Goal: Book appointment/travel/reservation

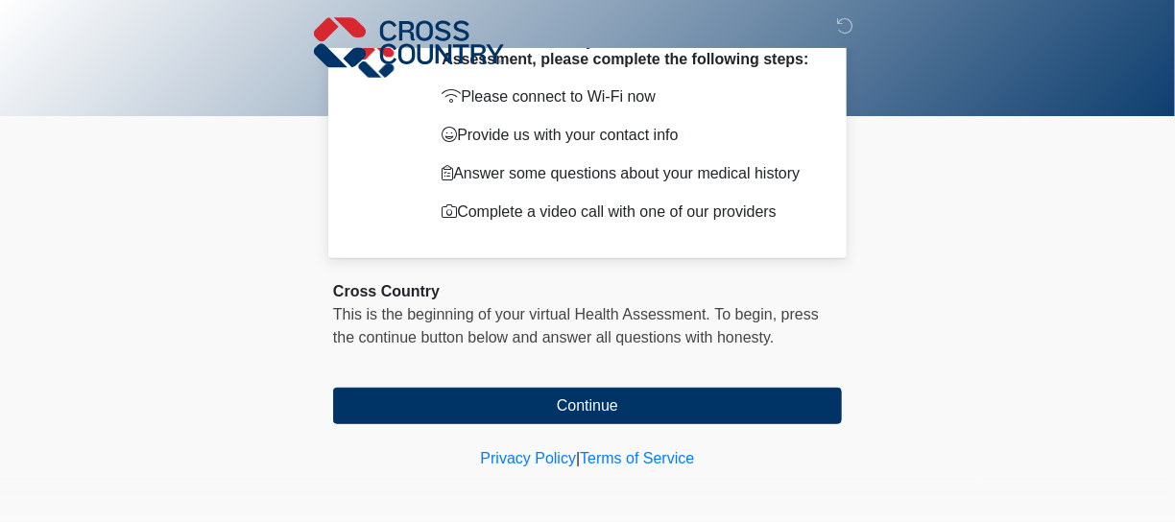
scroll to position [104, 0]
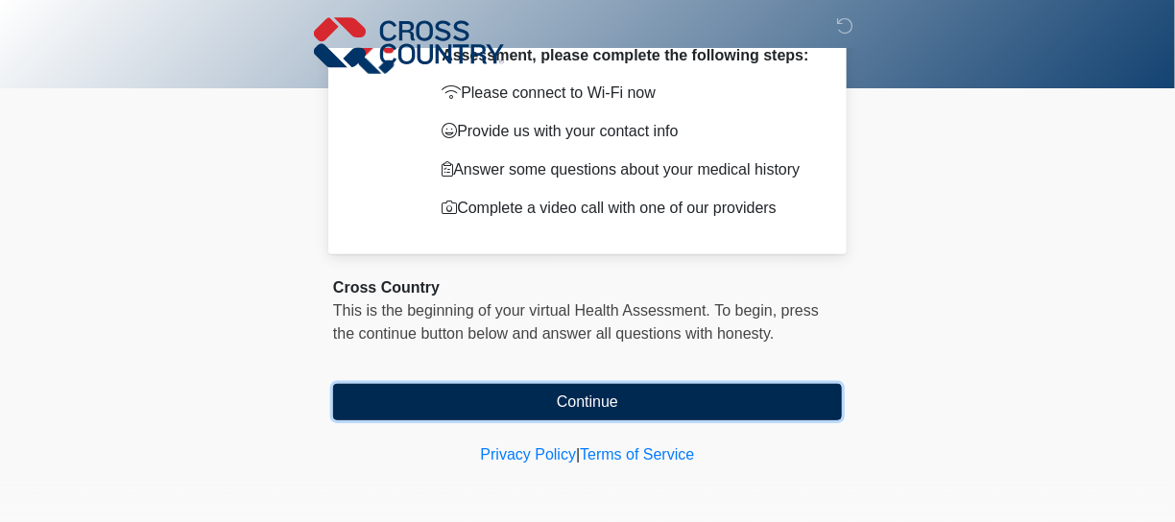
click at [632, 391] on button "Continue" at bounding box center [587, 402] width 509 height 36
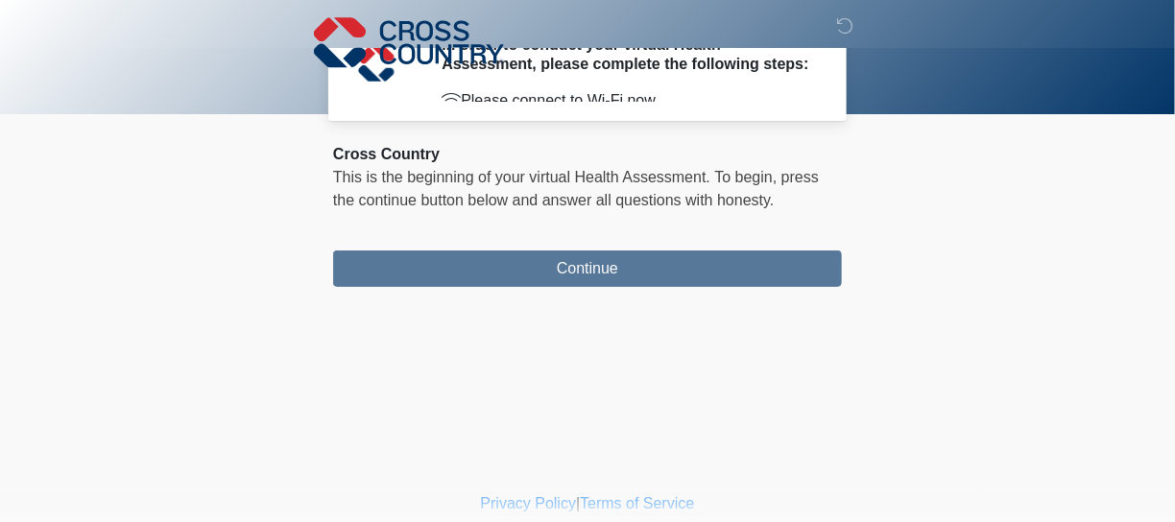
scroll to position [0, 0]
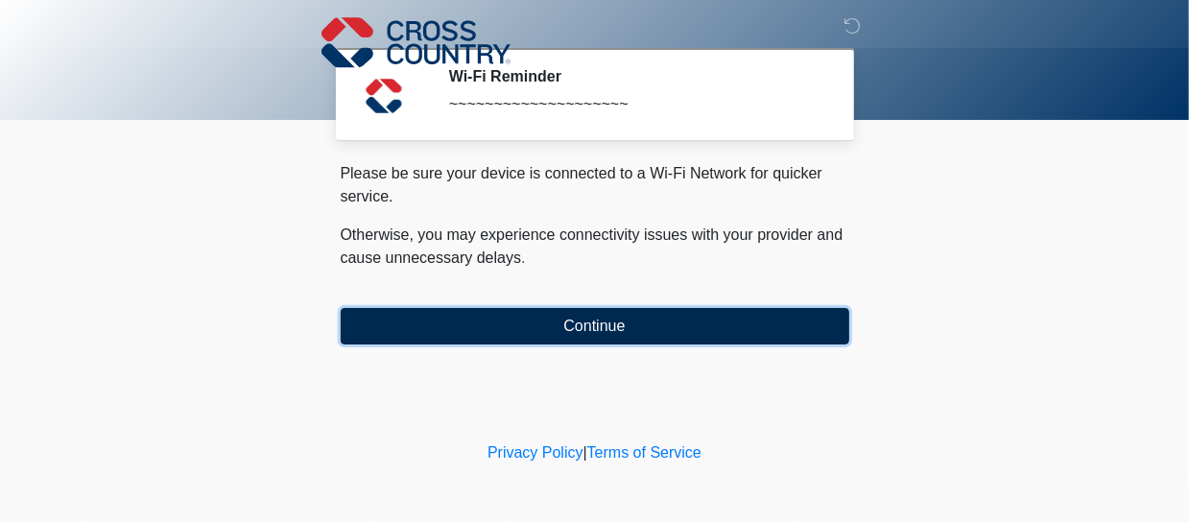
click at [595, 325] on button "Continue" at bounding box center [595, 326] width 509 height 36
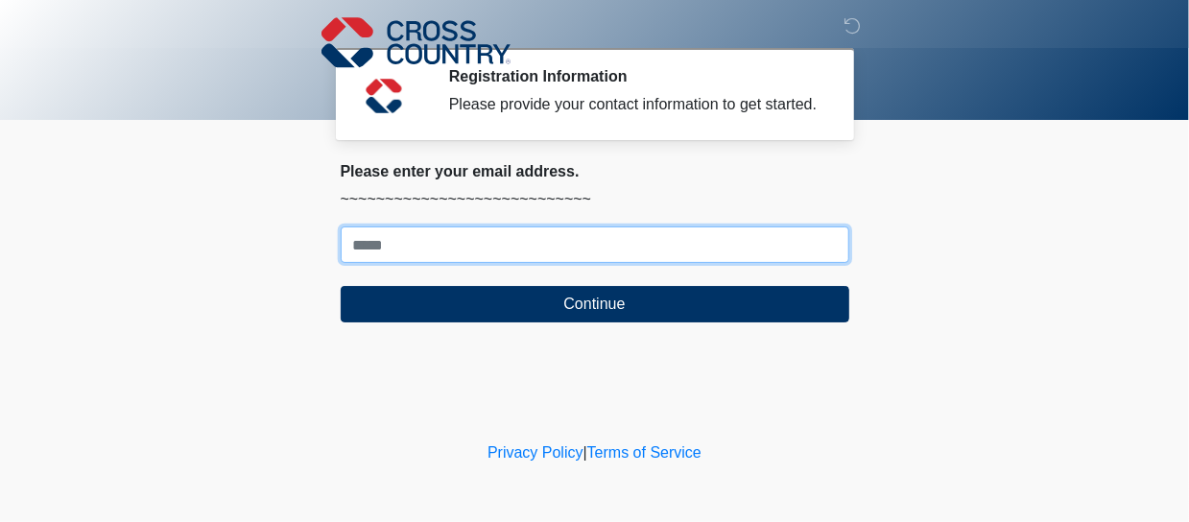
click at [421, 245] on input "Where should we email your response?" at bounding box center [595, 245] width 509 height 36
type input "**********"
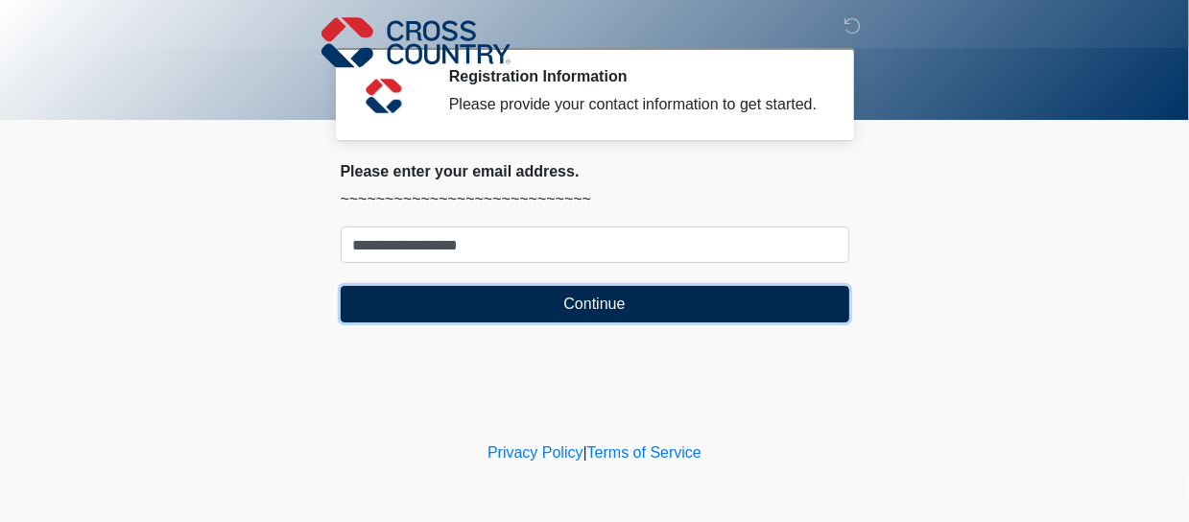
click at [600, 304] on button "Continue" at bounding box center [595, 304] width 509 height 36
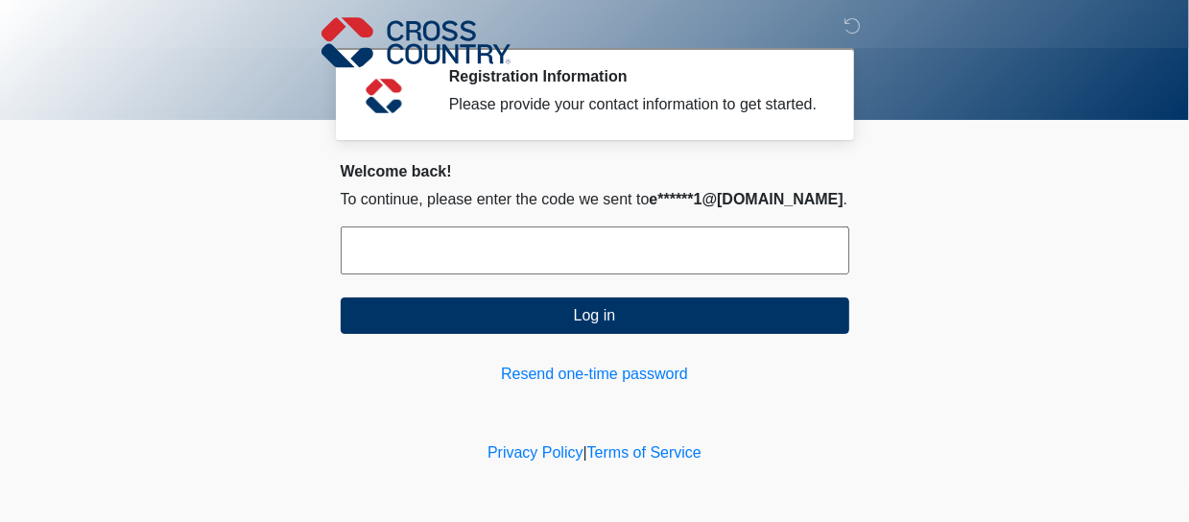
click at [558, 252] on input "text" at bounding box center [595, 251] width 509 height 48
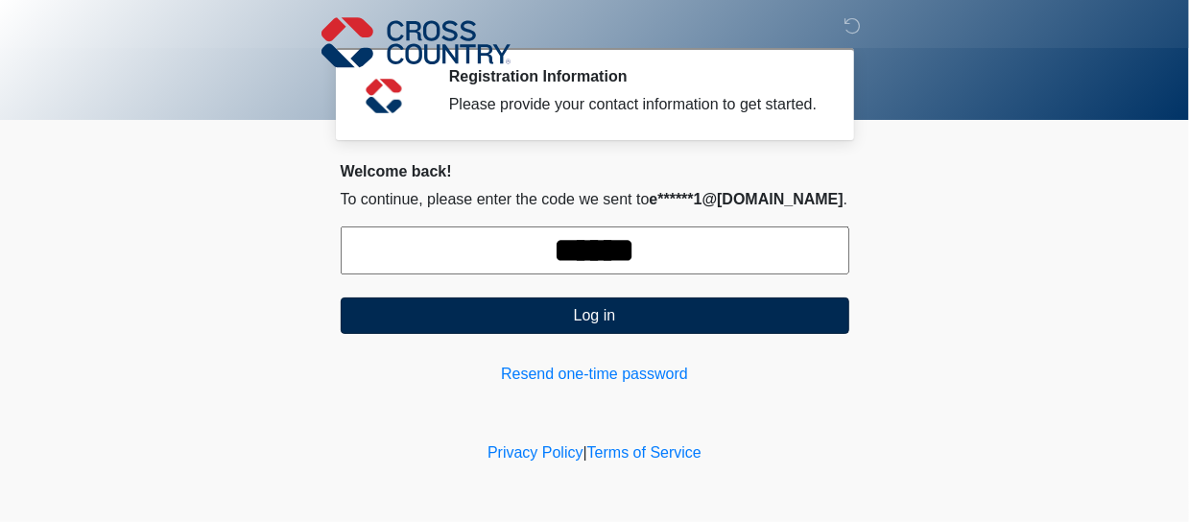
type input "******"
click at [574, 319] on button "Log in" at bounding box center [595, 316] width 509 height 36
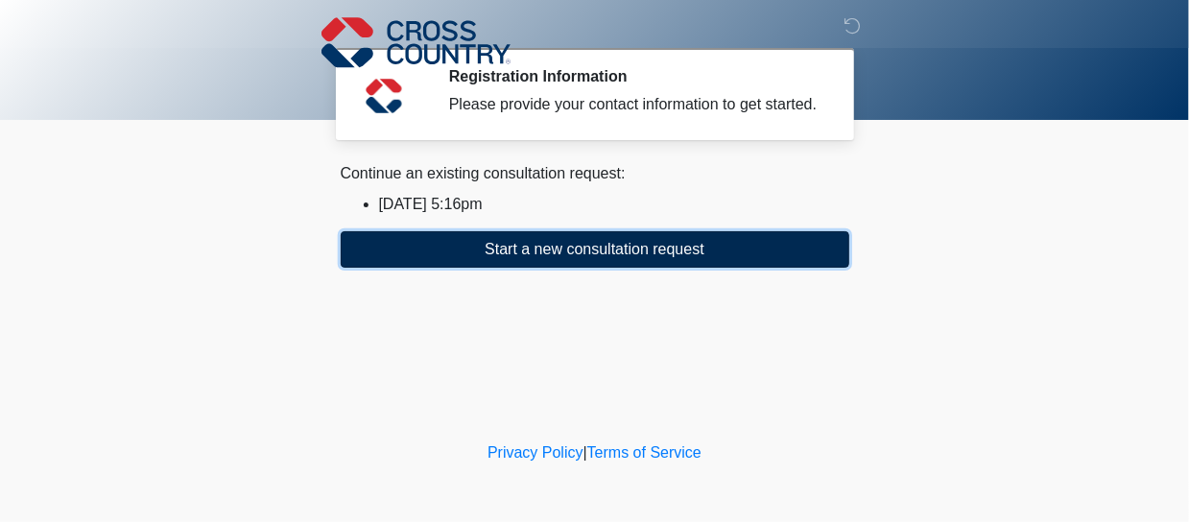
click at [598, 249] on button "Start a new consultation request" at bounding box center [595, 249] width 509 height 36
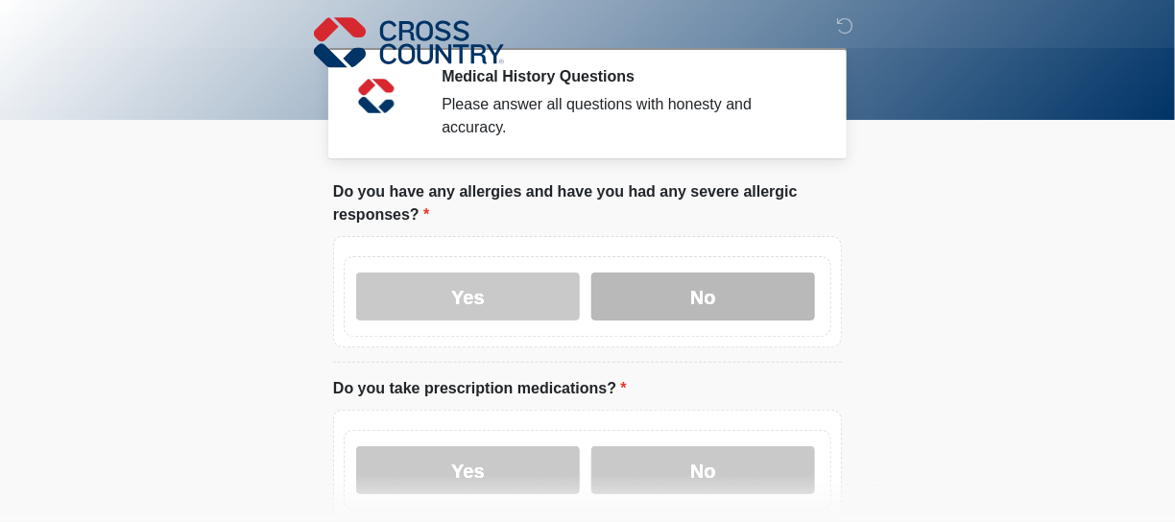
click at [673, 273] on label "No" at bounding box center [703, 297] width 224 height 48
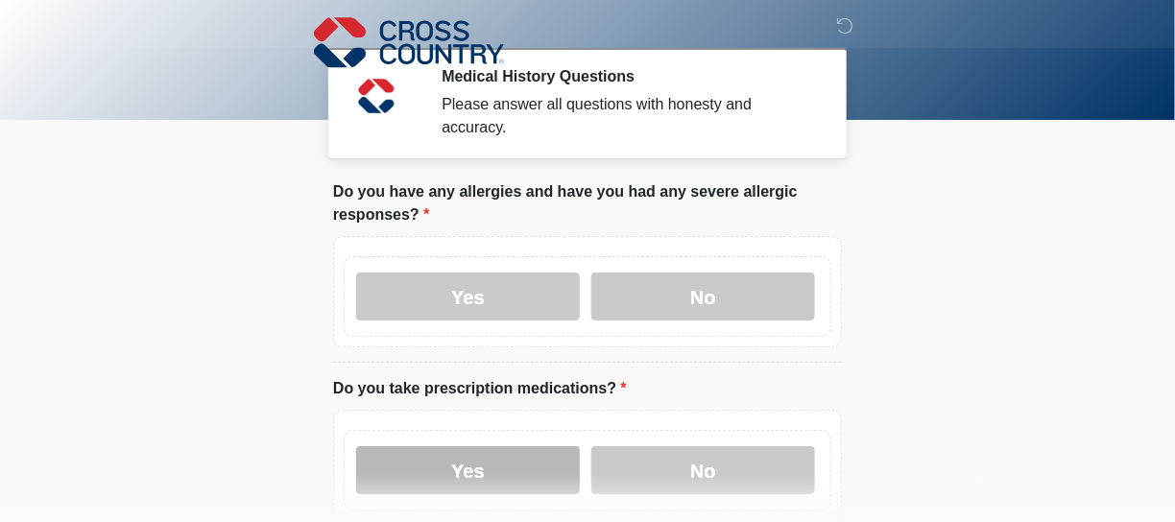
click at [495, 446] on label "Yes" at bounding box center [468, 470] width 224 height 48
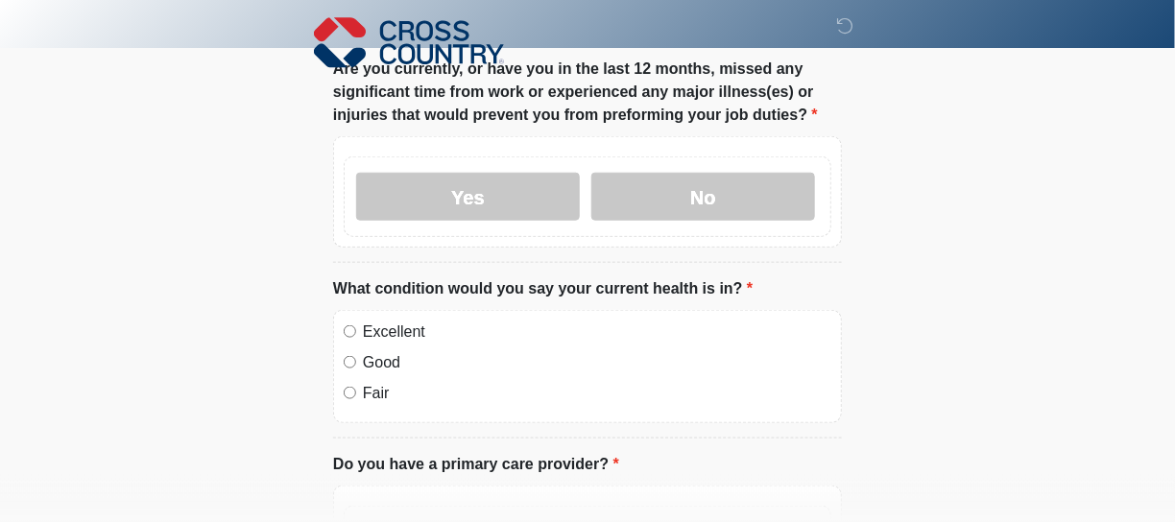
scroll to position [495, 0]
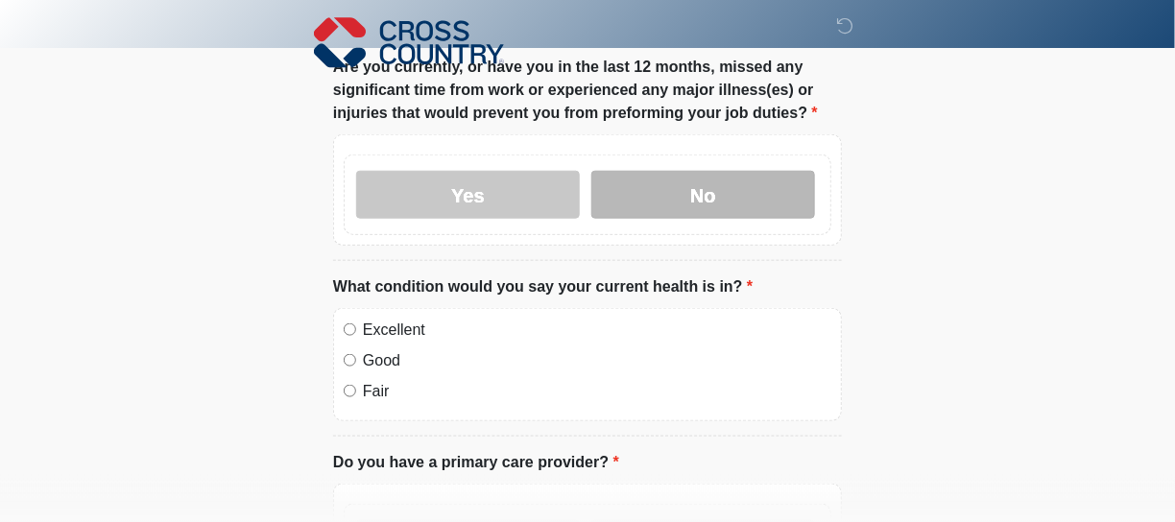
click at [704, 171] on label "No" at bounding box center [703, 195] width 224 height 48
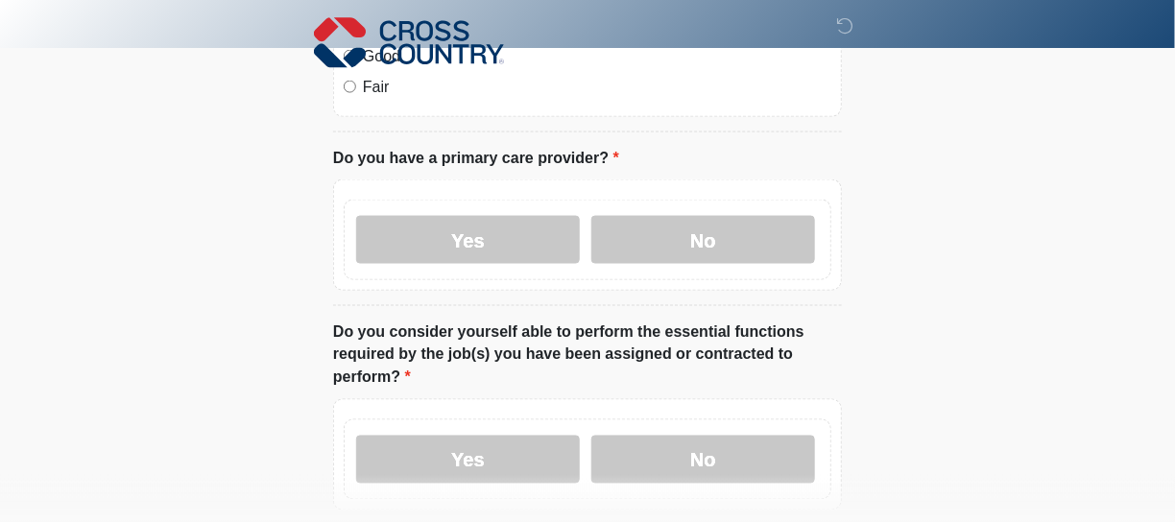
scroll to position [807, 0]
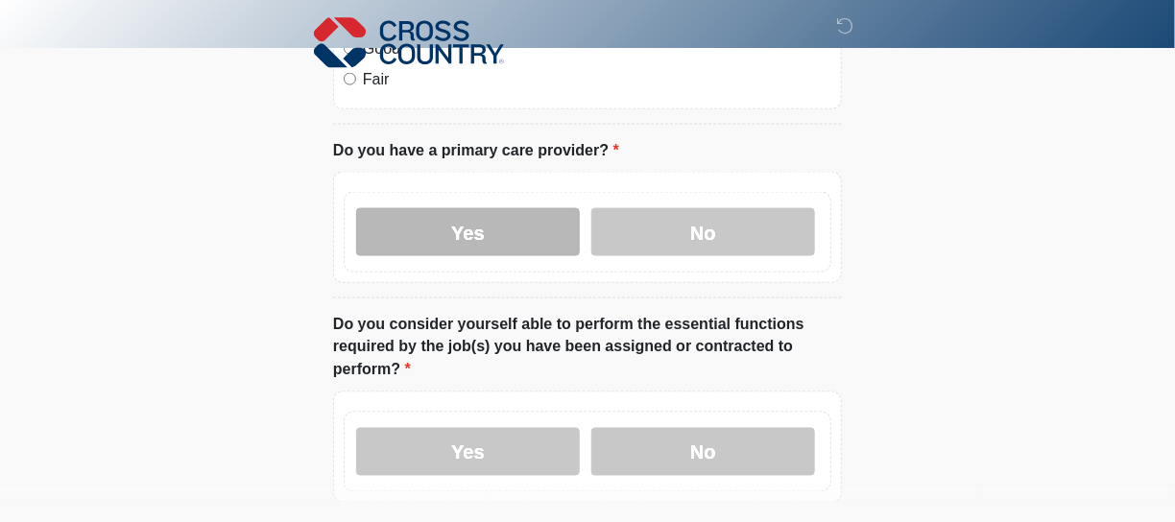
click at [500, 208] on label "Yes" at bounding box center [468, 232] width 224 height 48
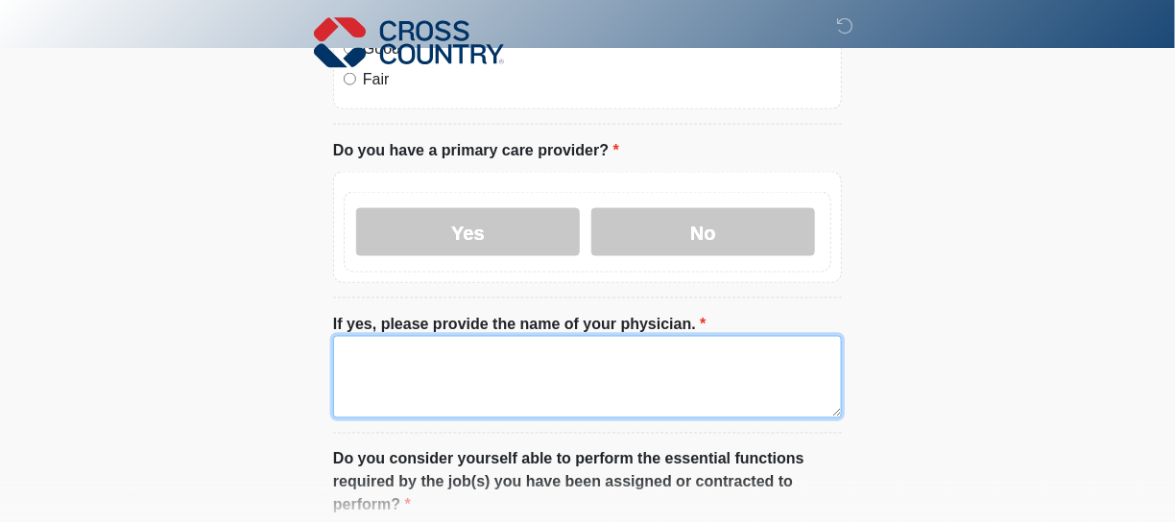
click at [476, 347] on textarea "If yes, please provide the name of your physician." at bounding box center [587, 377] width 509 height 83
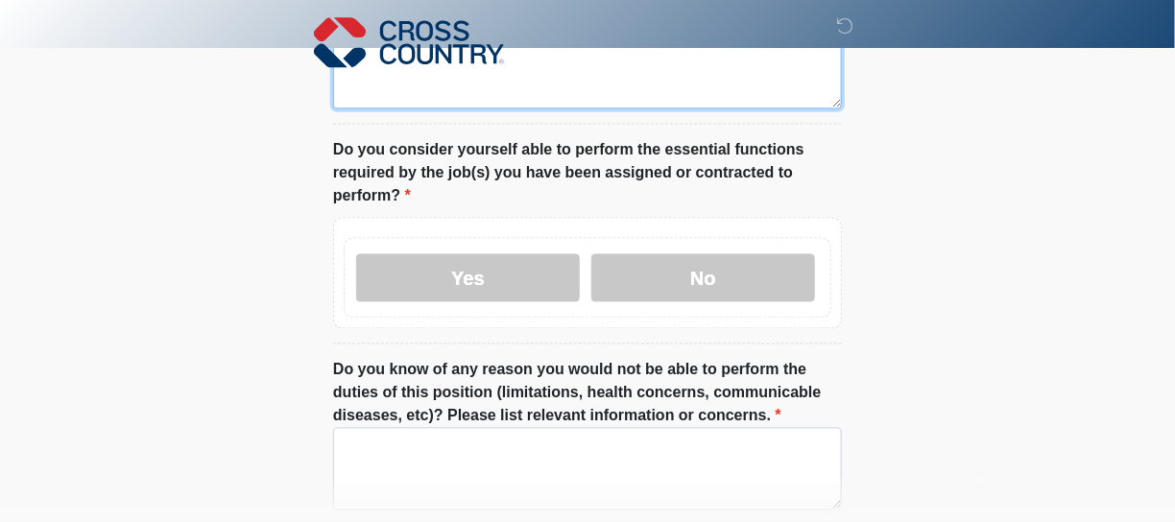
scroll to position [1111, 0]
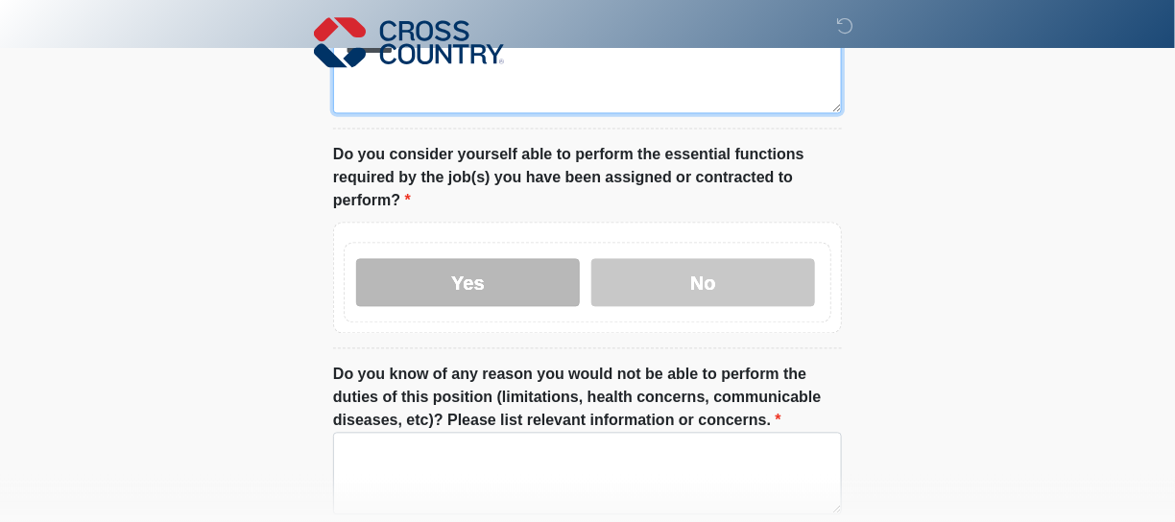
type textarea "********"
click at [489, 259] on label "Yes" at bounding box center [468, 283] width 224 height 48
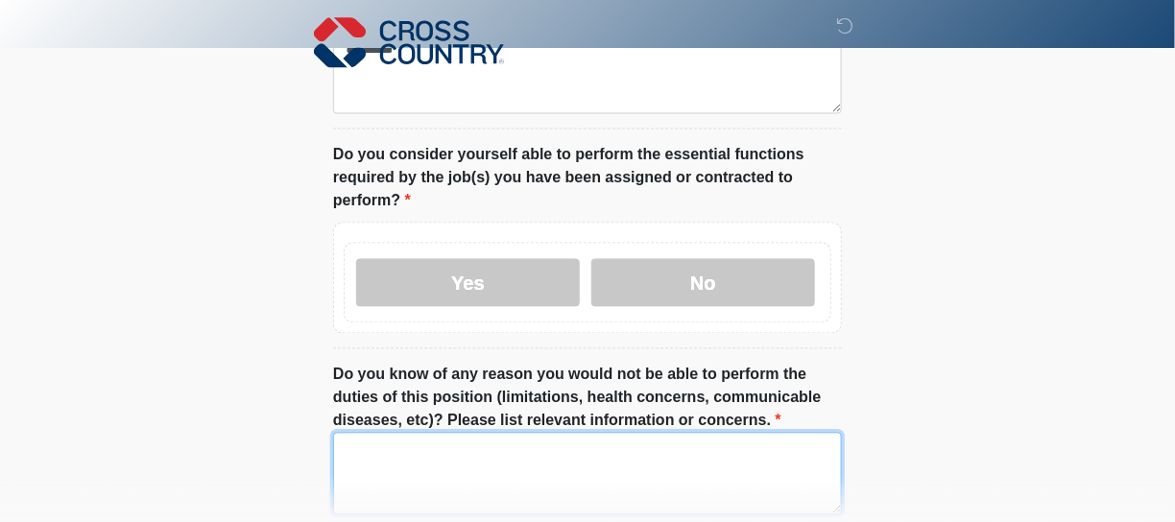
click at [443, 449] on textarea "Do you know of any reason you would not be able to perform the duties of this p…" at bounding box center [587, 474] width 509 height 83
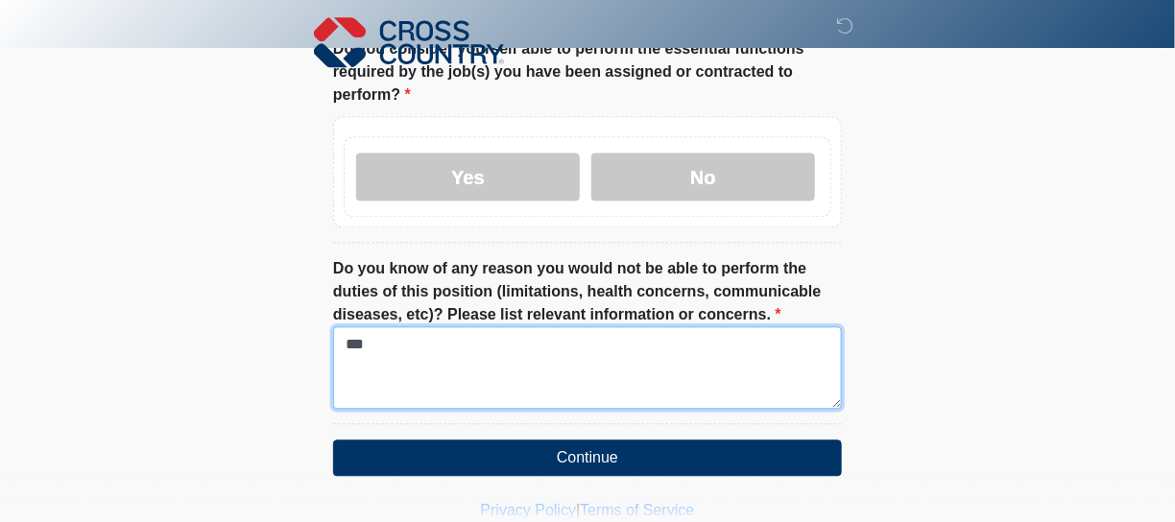
scroll to position [1244, 0]
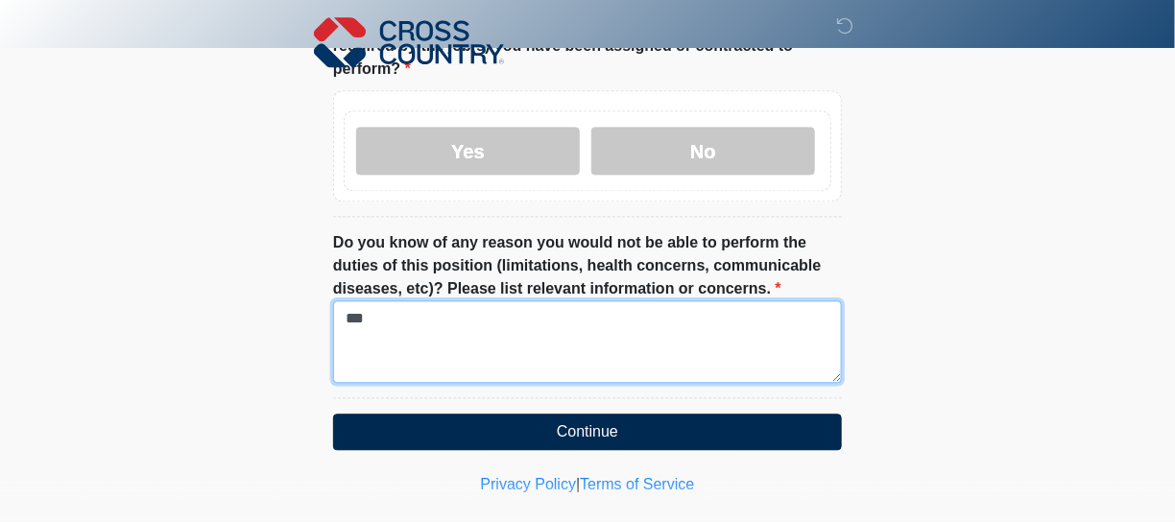
type textarea "**"
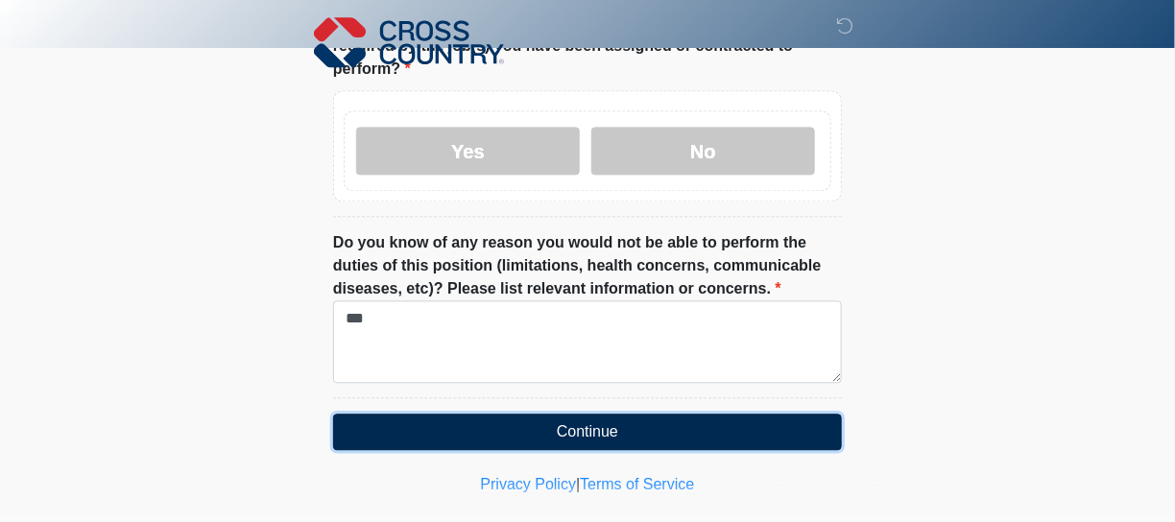
click at [708, 414] on button "Continue" at bounding box center [587, 432] width 509 height 36
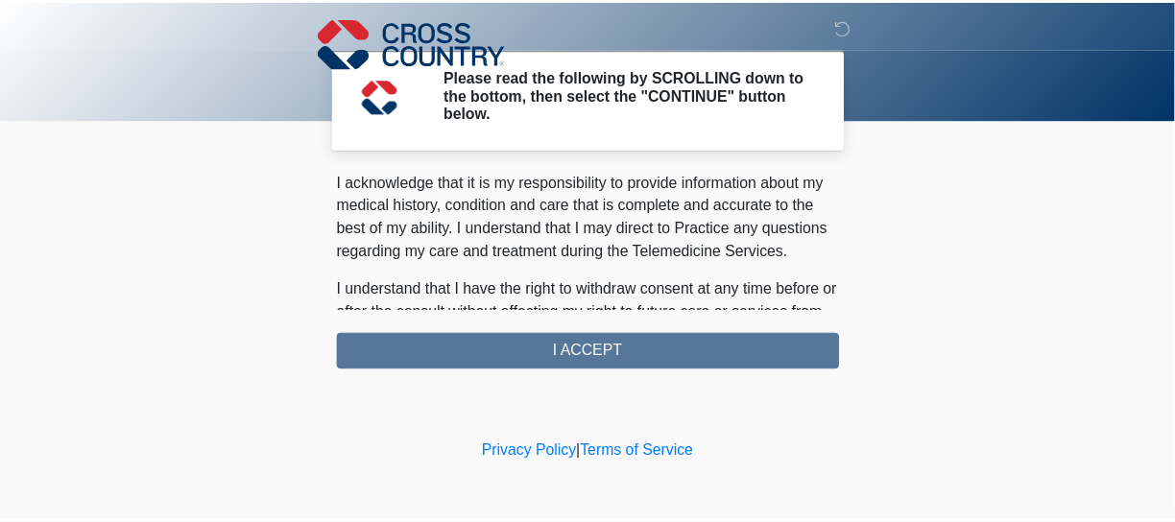
scroll to position [1396, 0]
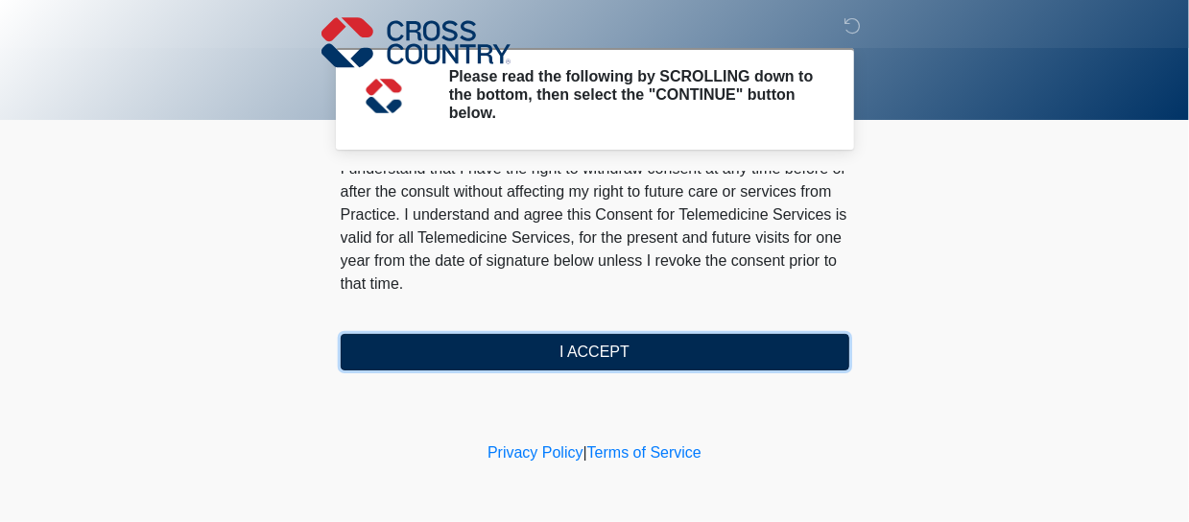
click at [619, 349] on button "I ACCEPT" at bounding box center [595, 352] width 509 height 36
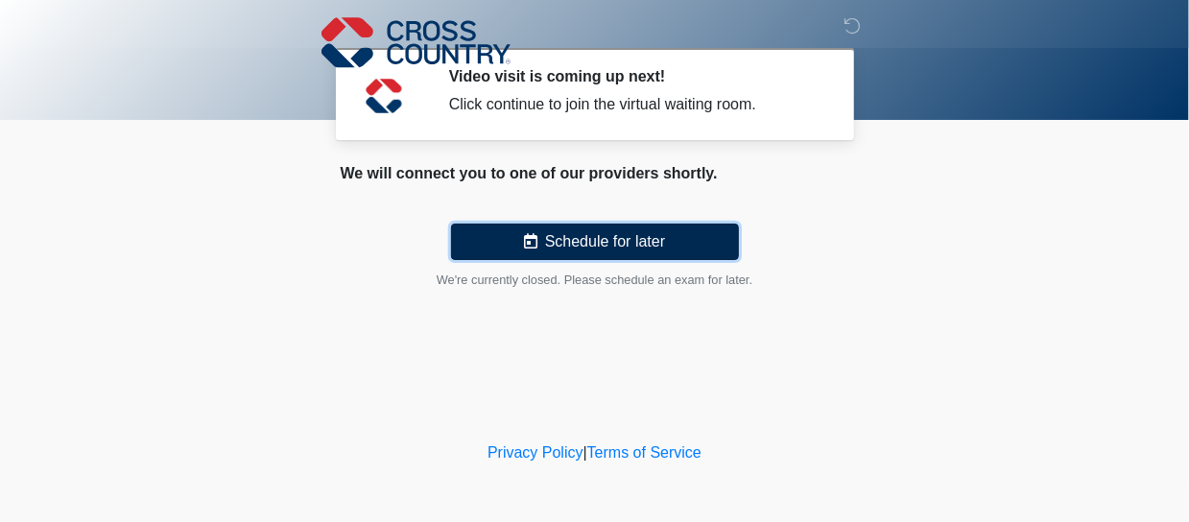
click at [596, 243] on button "Schedule for later" at bounding box center [595, 242] width 288 height 36
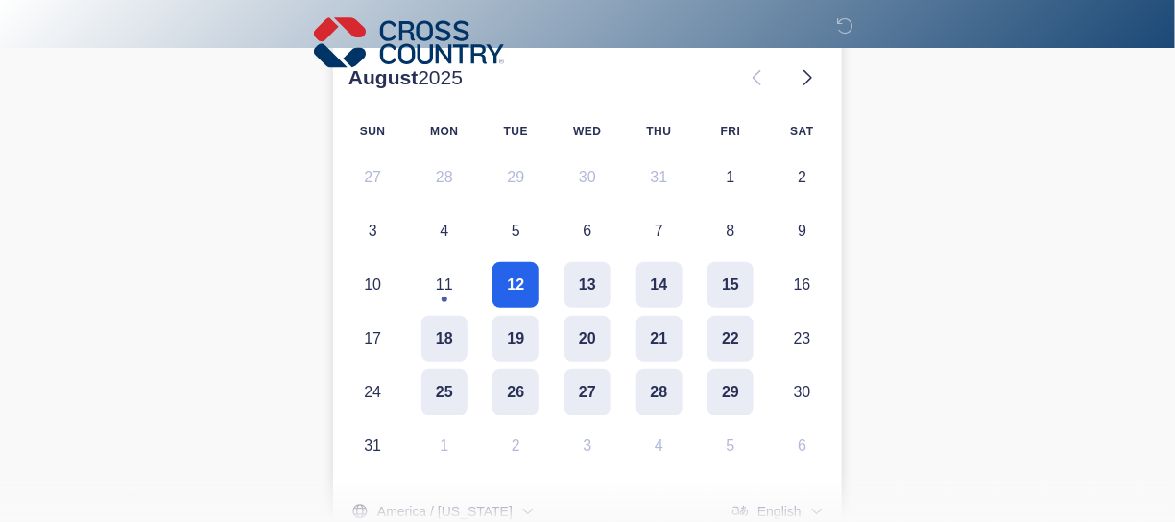
scroll to position [260, 0]
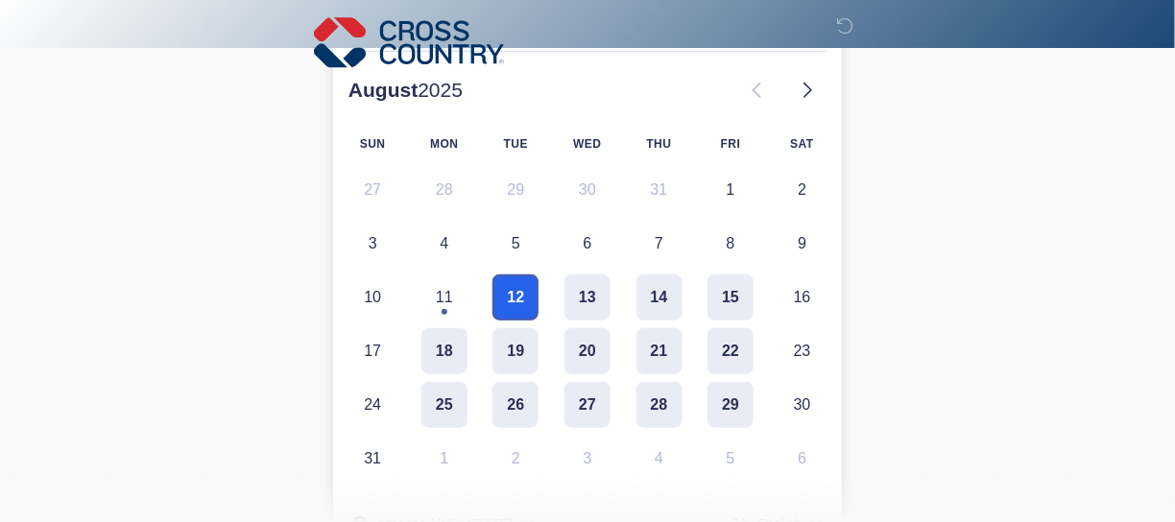
click at [518, 302] on button "12" at bounding box center [515, 298] width 46 height 46
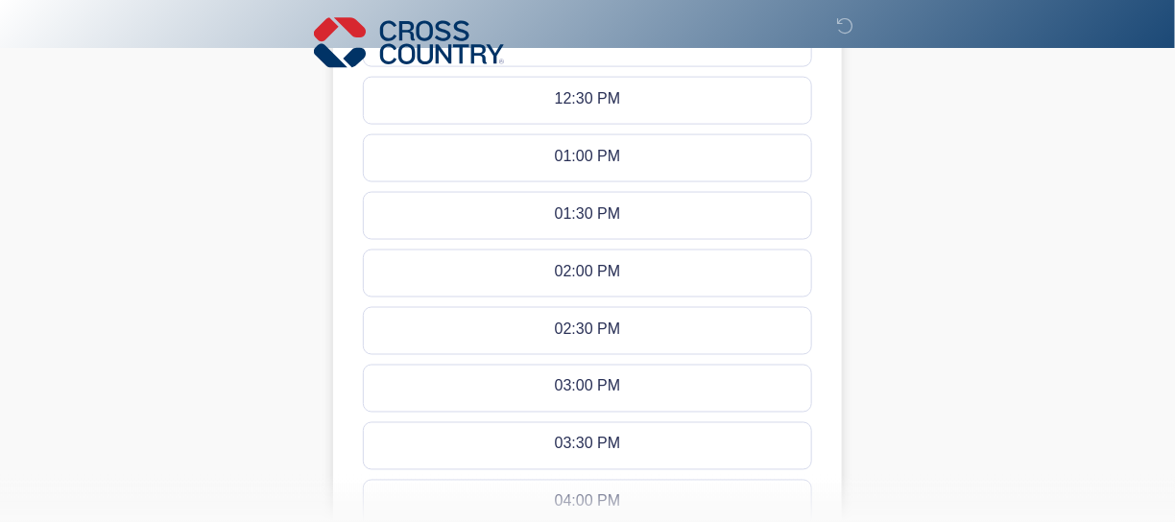
scroll to position [788, 0]
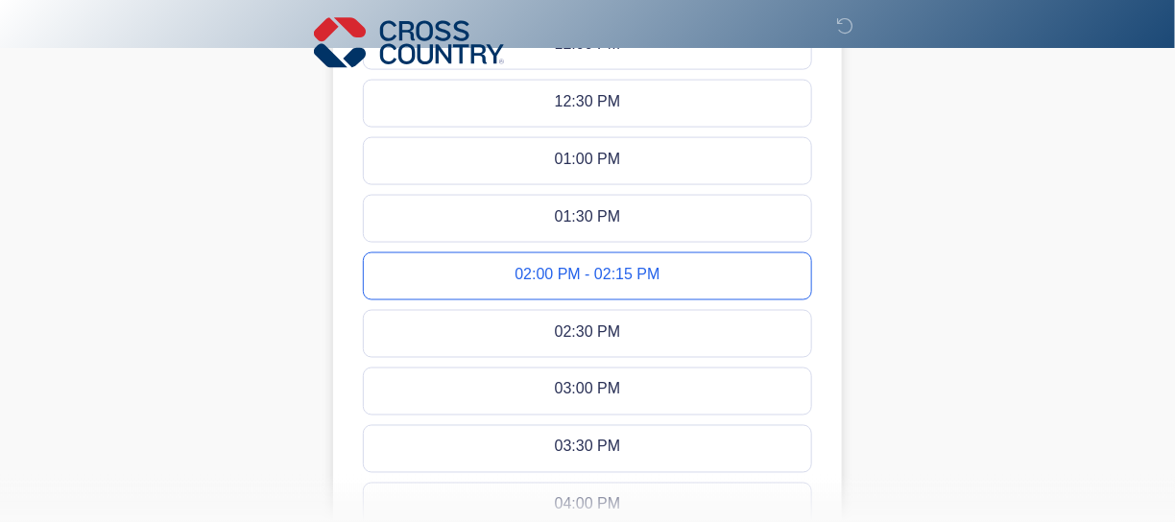
click at [560, 269] on div "02:00 PM - 02:15 PM" at bounding box center [586, 276] width 145 height 21
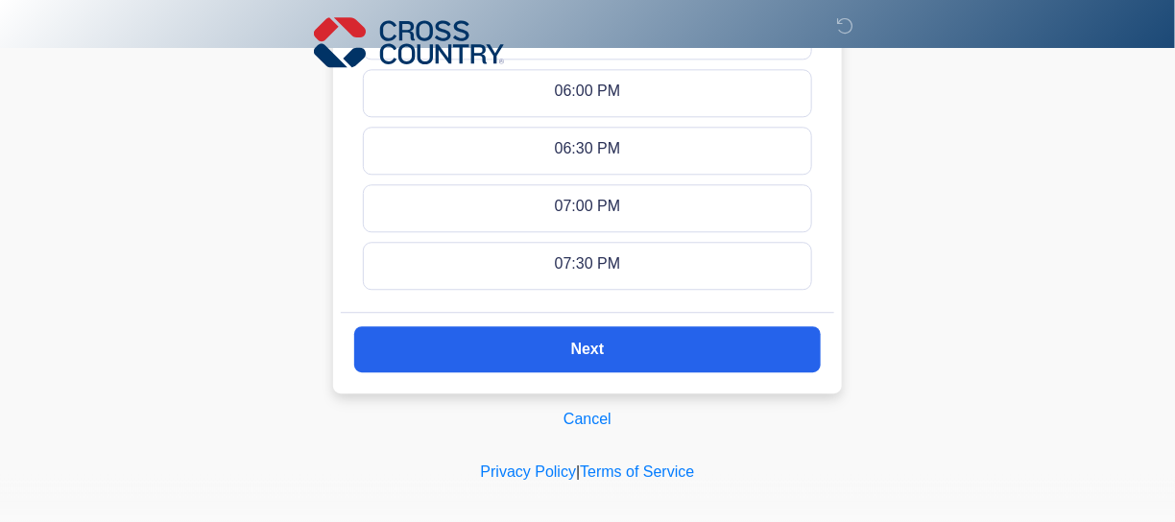
scroll to position [1445, 0]
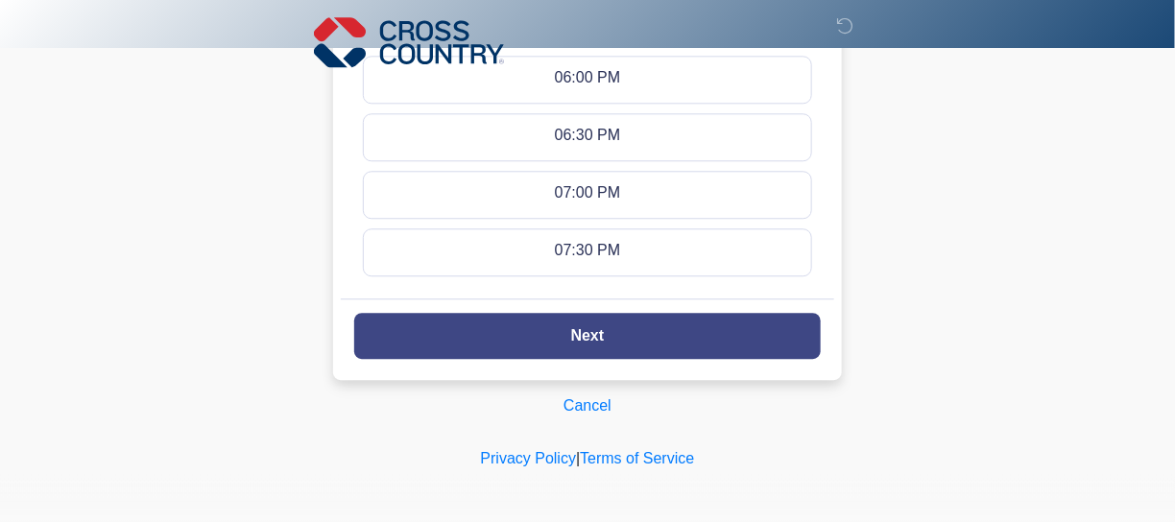
click at [0, 0] on slot "Next" at bounding box center [0, 0] width 0 height 0
